Goal: Task Accomplishment & Management: Use online tool/utility

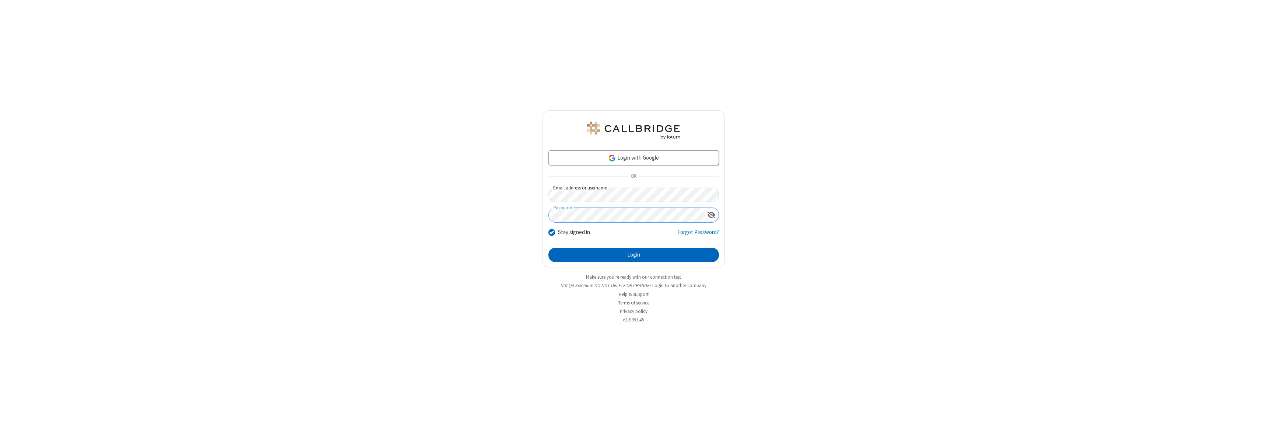
click at [633, 254] on button "Login" at bounding box center [633, 254] width 171 height 15
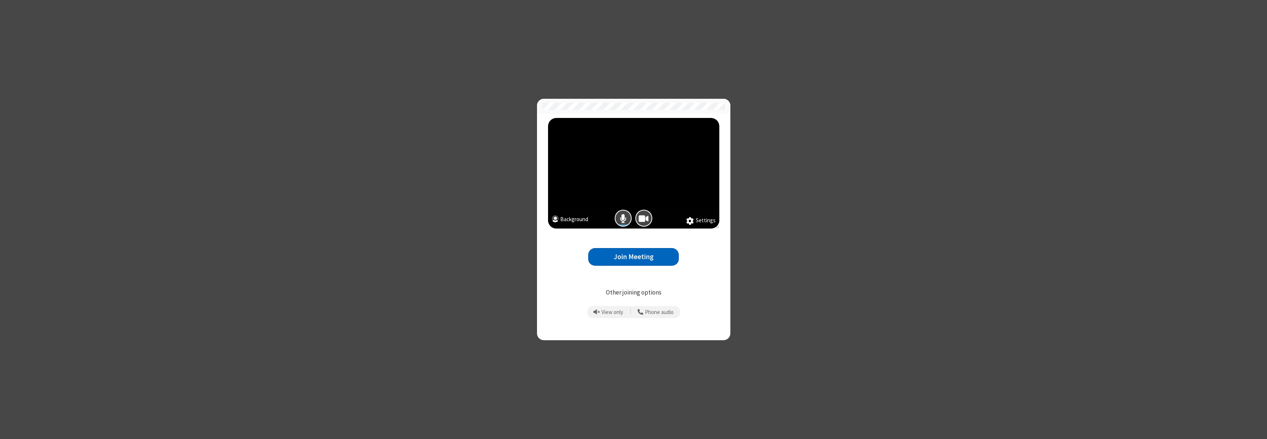
click at [643, 218] on span "Camera is on" at bounding box center [644, 218] width 10 height 11
click at [633, 256] on button "Join Meeting" at bounding box center [633, 257] width 91 height 18
